Goal: Book appointment/travel/reservation

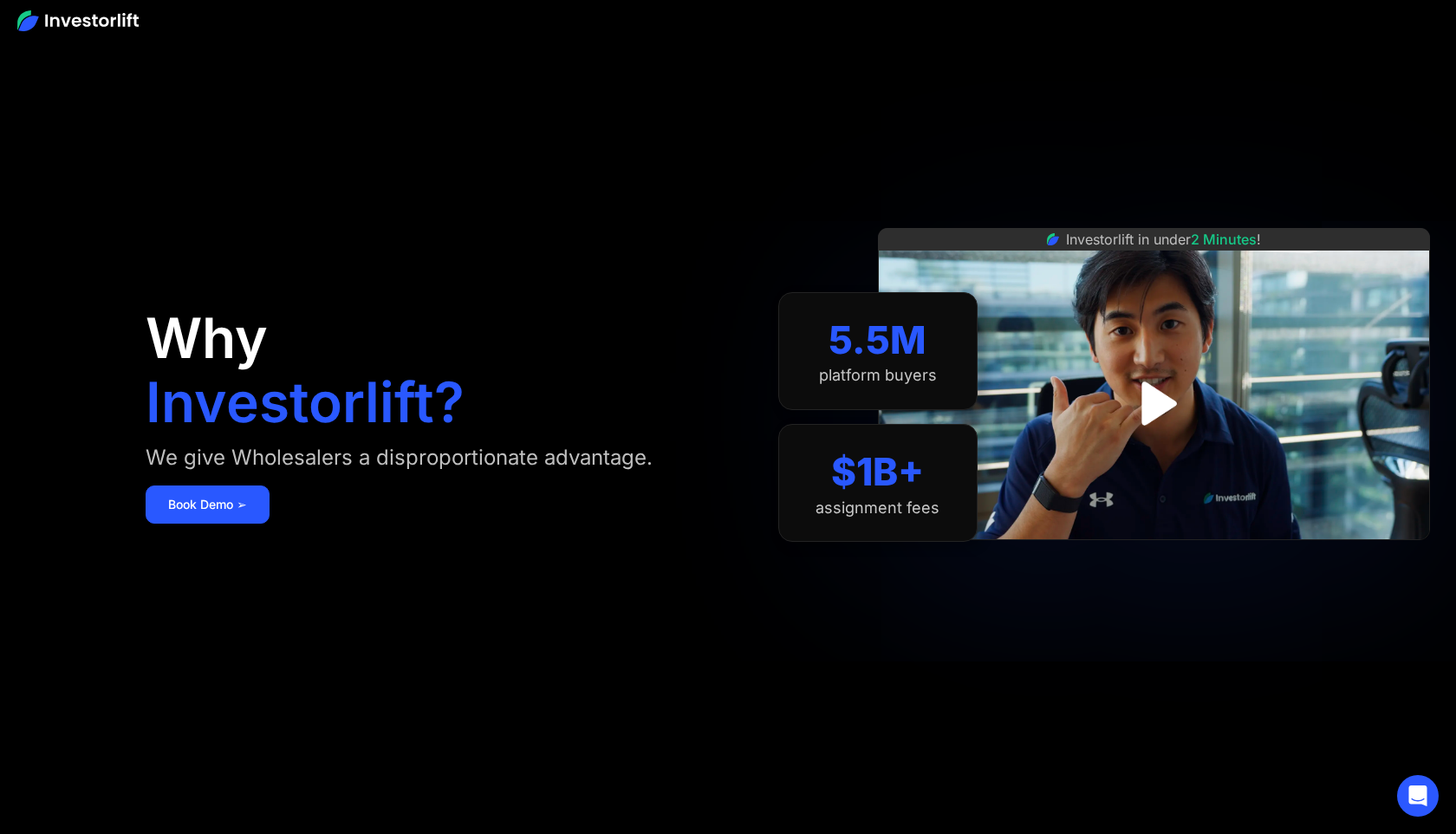
click at [49, 21] on img at bounding box center [77, 21] width 121 height 21
click at [206, 520] on link "Book Demo ➢" at bounding box center [208, 504] width 124 height 38
